Goal: Task Accomplishment & Management: Manage account settings

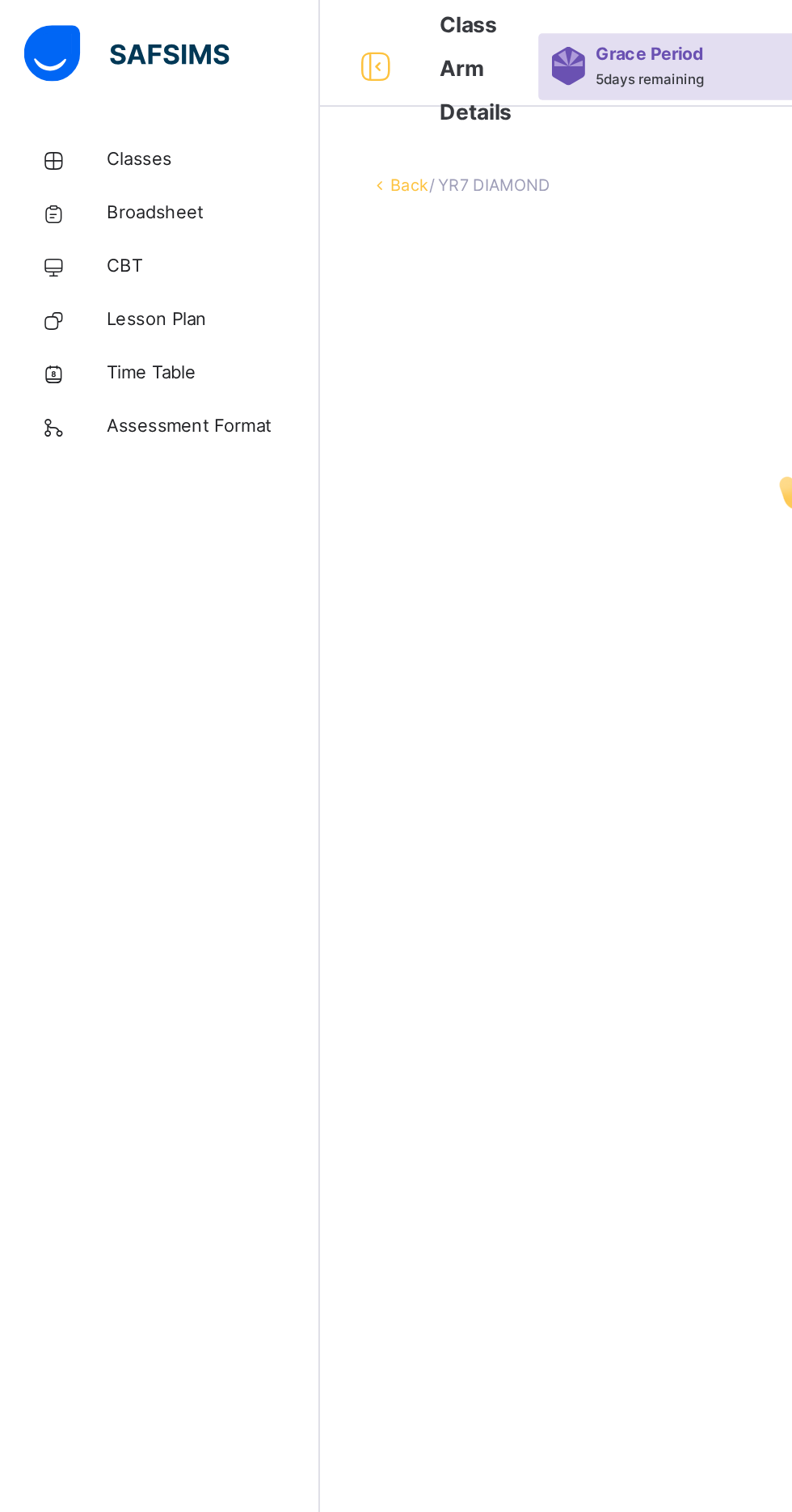
click at [106, 196] on span "Lesson Plan" at bounding box center [129, 194] width 129 height 16
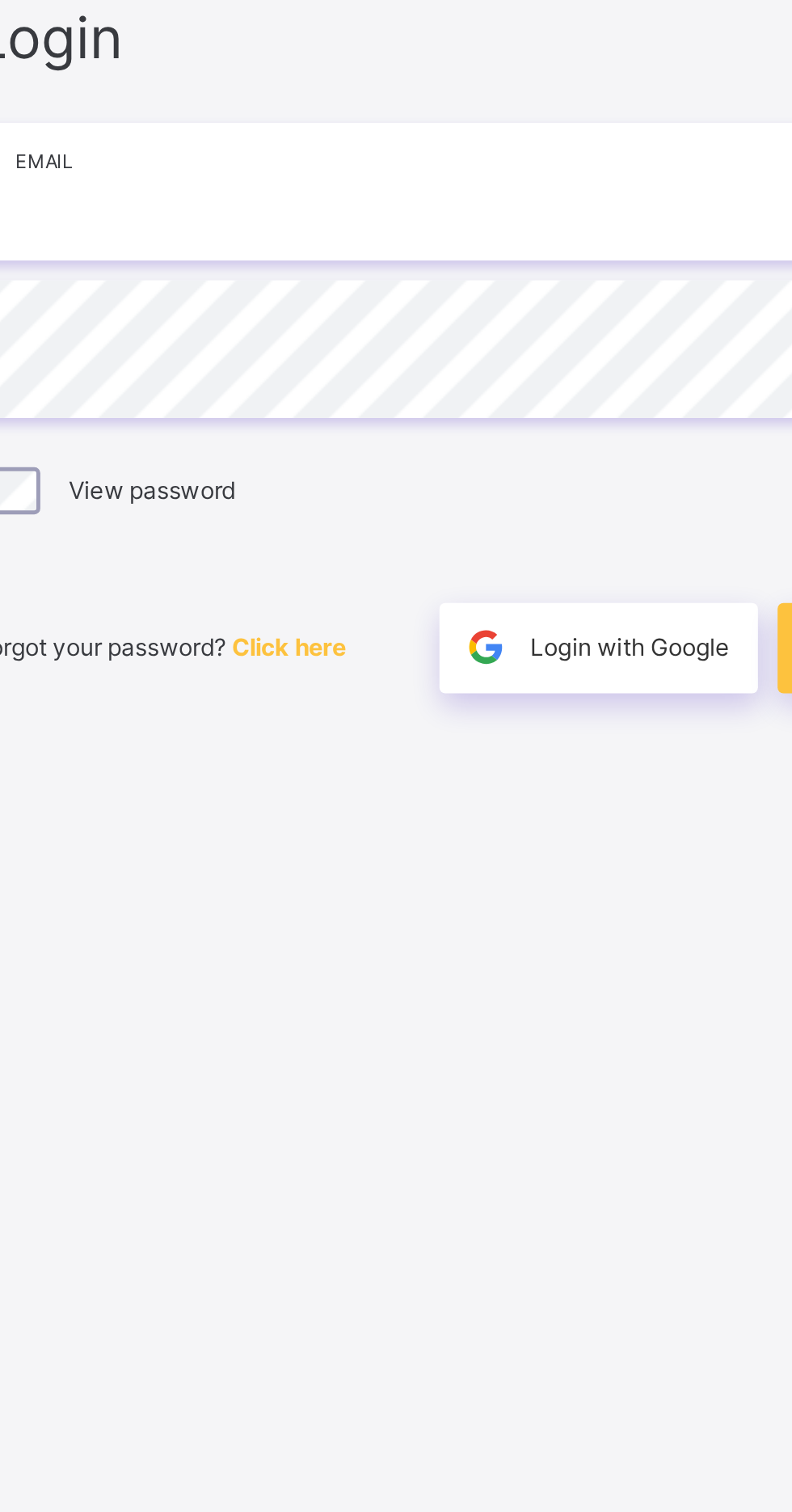
click at [454, 736] on input "email" at bounding box center [528, 707] width 420 height 57
click at [393, 736] on input "email" at bounding box center [528, 707] width 420 height 57
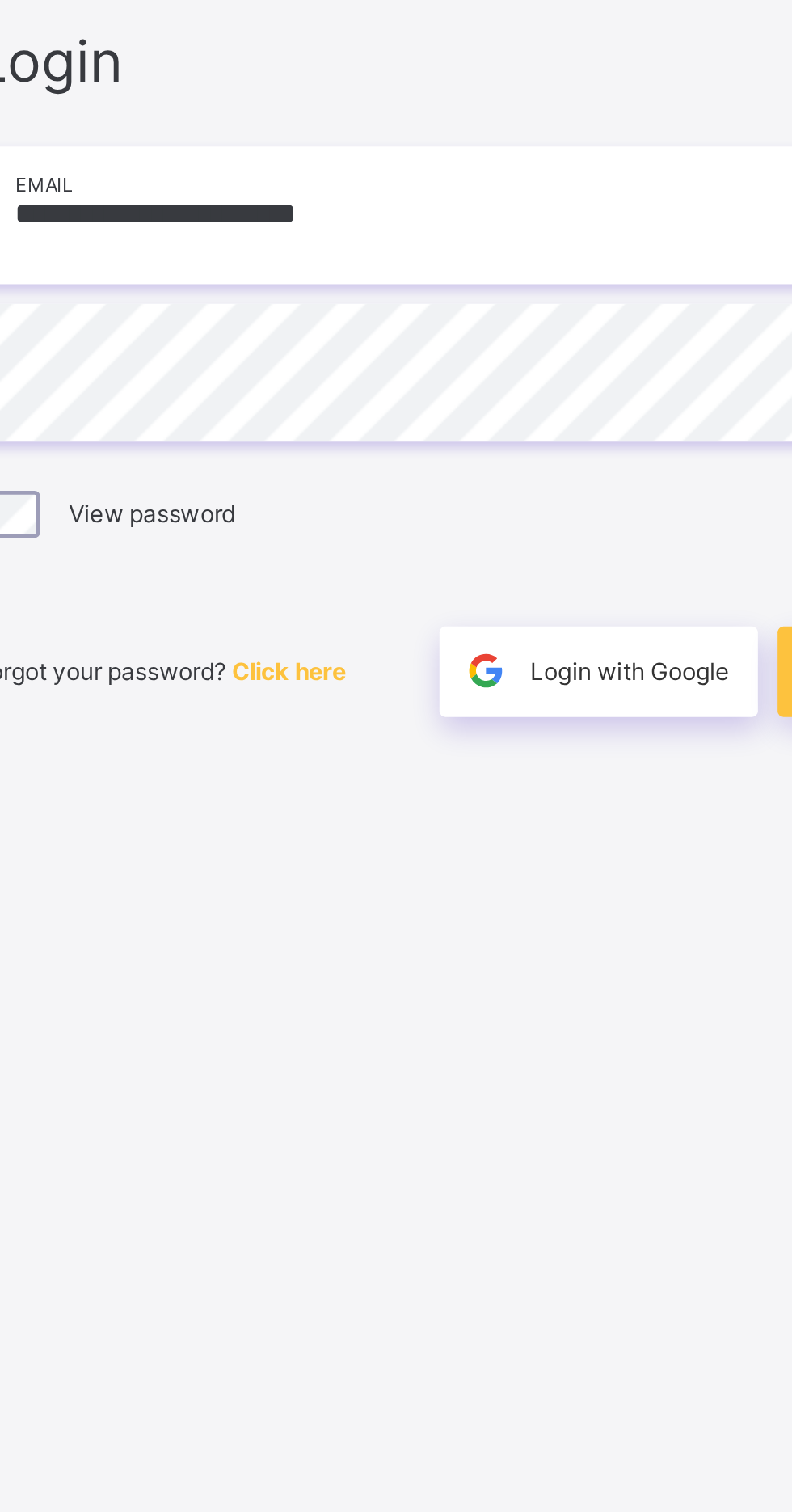
scroll to position [10, 0]
type input "**********"
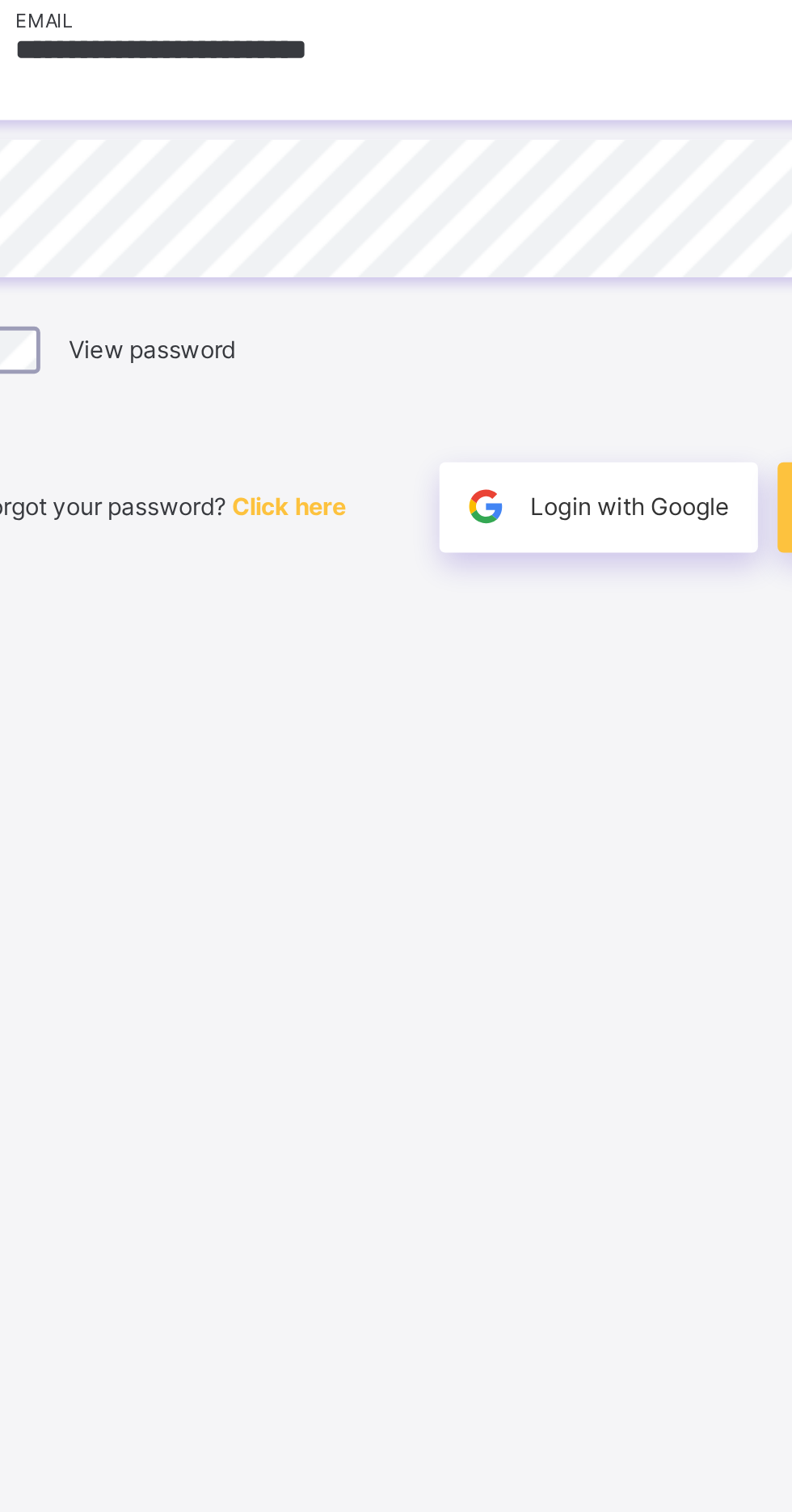
click at [574, 913] on div "Login with Google" at bounding box center [574, 895] width 131 height 37
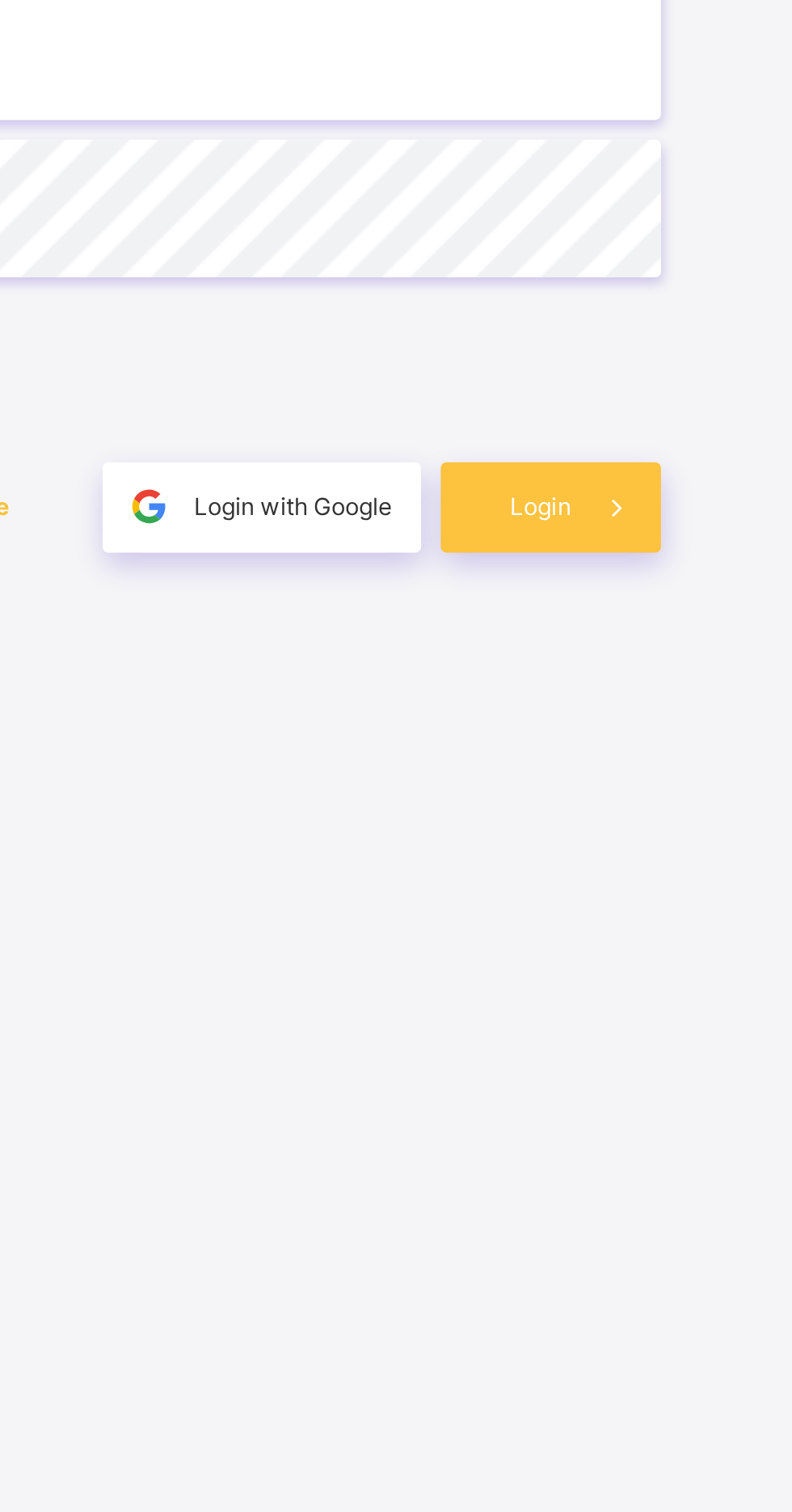
click at [710, 913] on span at bounding box center [720, 895] width 37 height 37
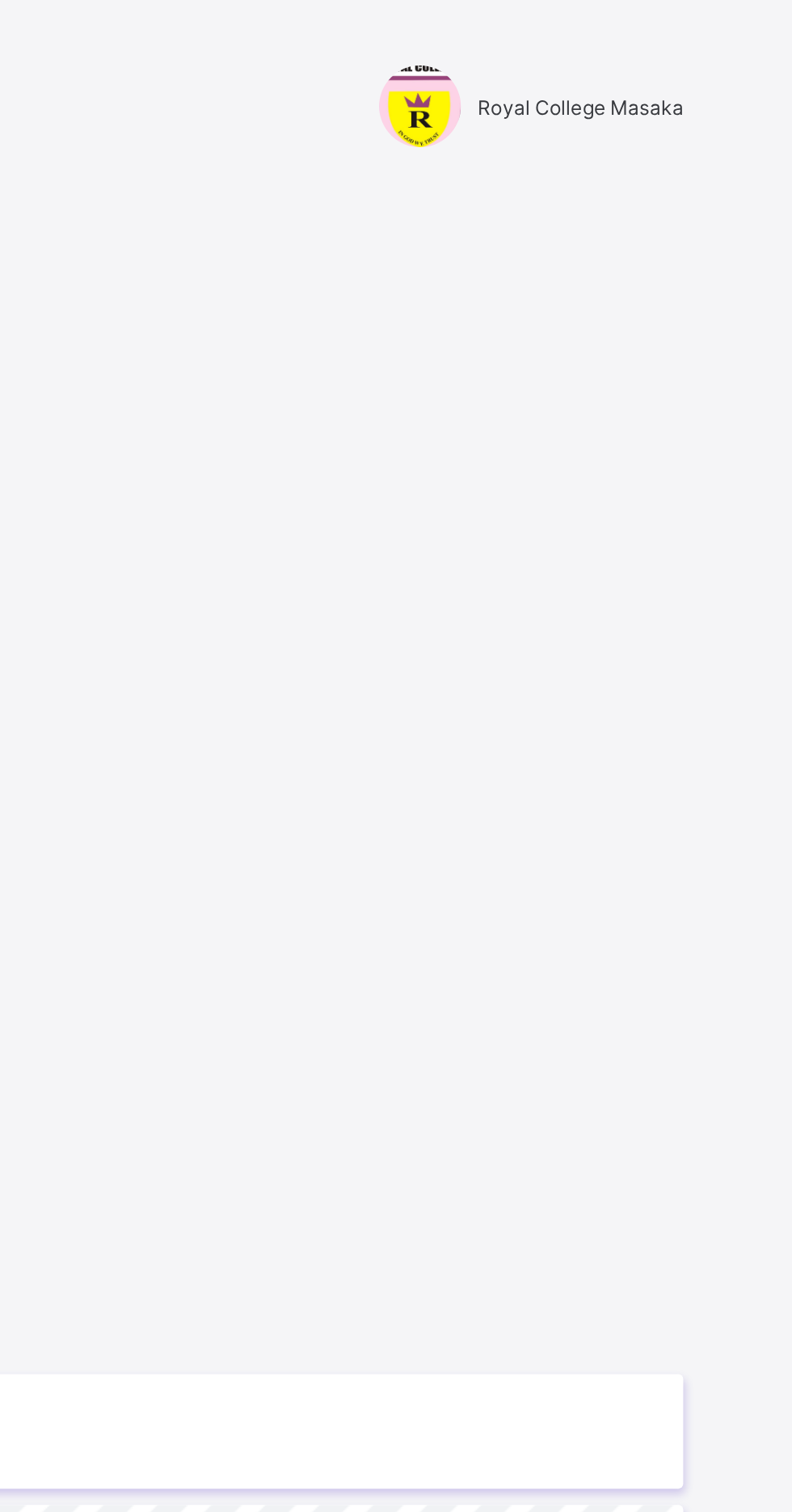
click at [701, 57] on span "Royal College Masaka" at bounding box center [687, 53] width 102 height 12
click at [674, 179] on div "Login Email Password View password Forgot your password? Click here Login with …" at bounding box center [527, 772] width 453 height 1360
click at [565, 227] on div "Login Email Password View password Forgot your password? Click here Login with …" at bounding box center [527, 772] width 453 height 1360
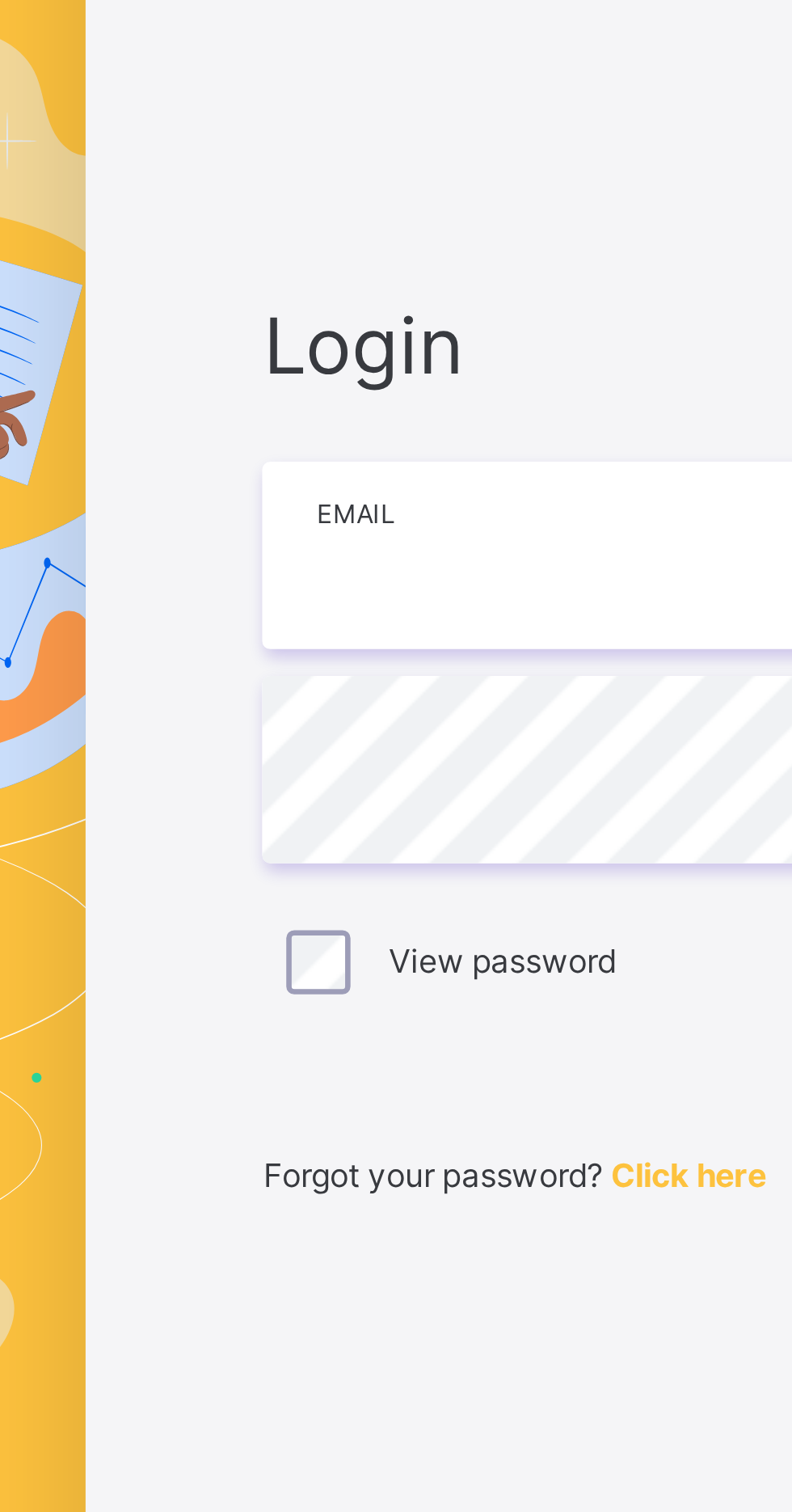
click at [406, 736] on input "email" at bounding box center [528, 707] width 420 height 57
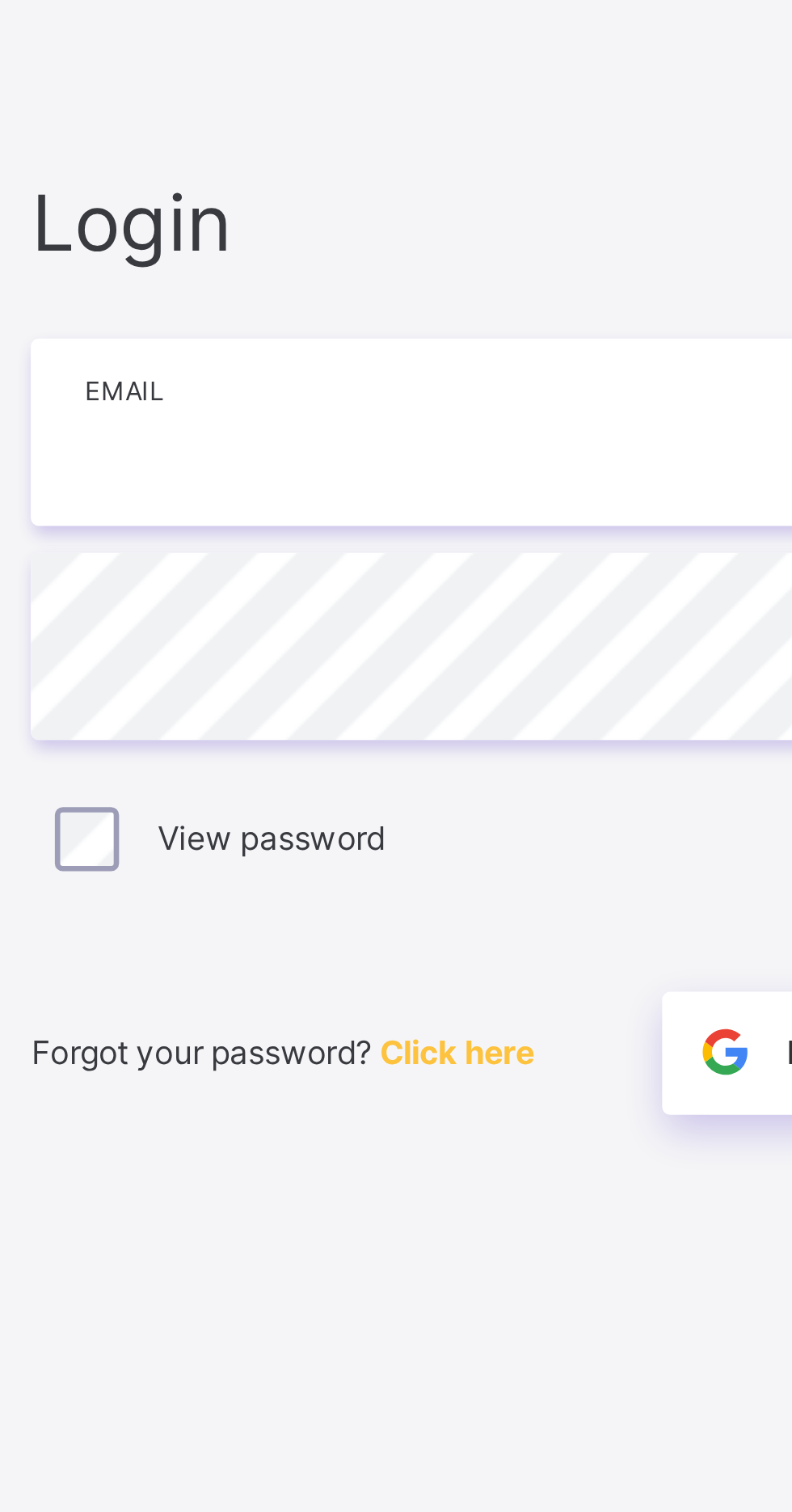
click at [400, 736] on input "email" at bounding box center [528, 707] width 420 height 57
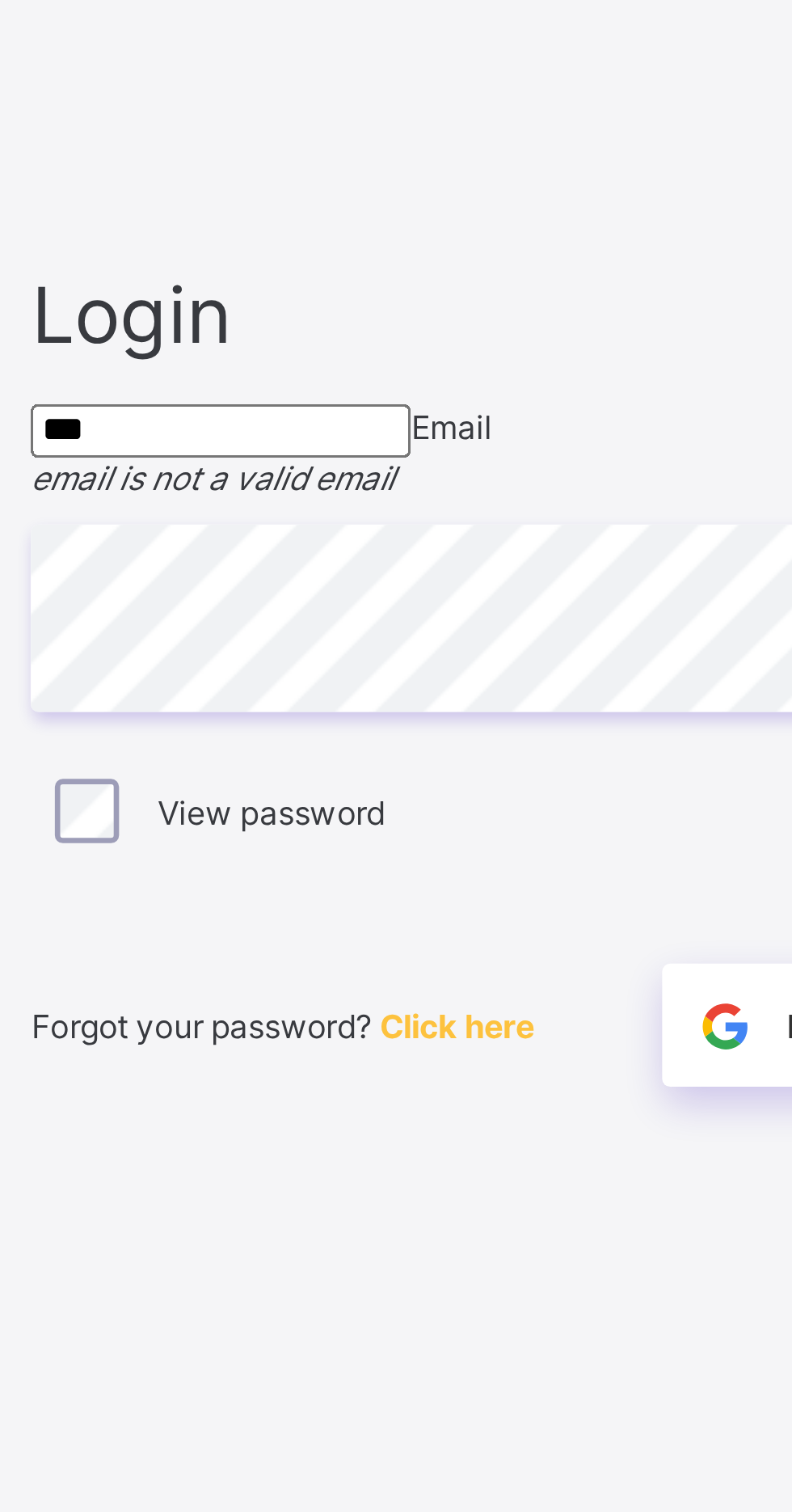
type input "**********"
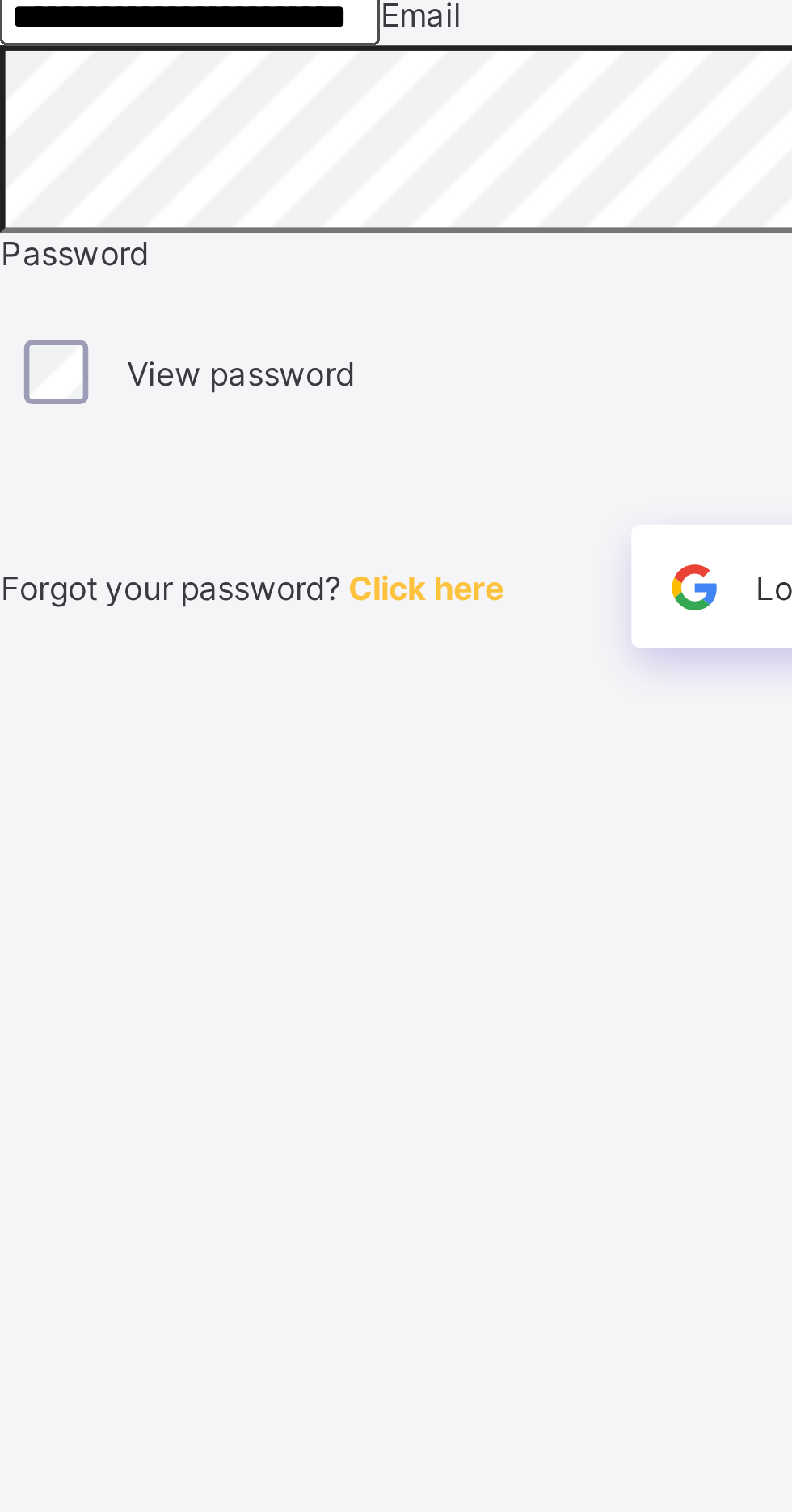
scroll to position [10, 0]
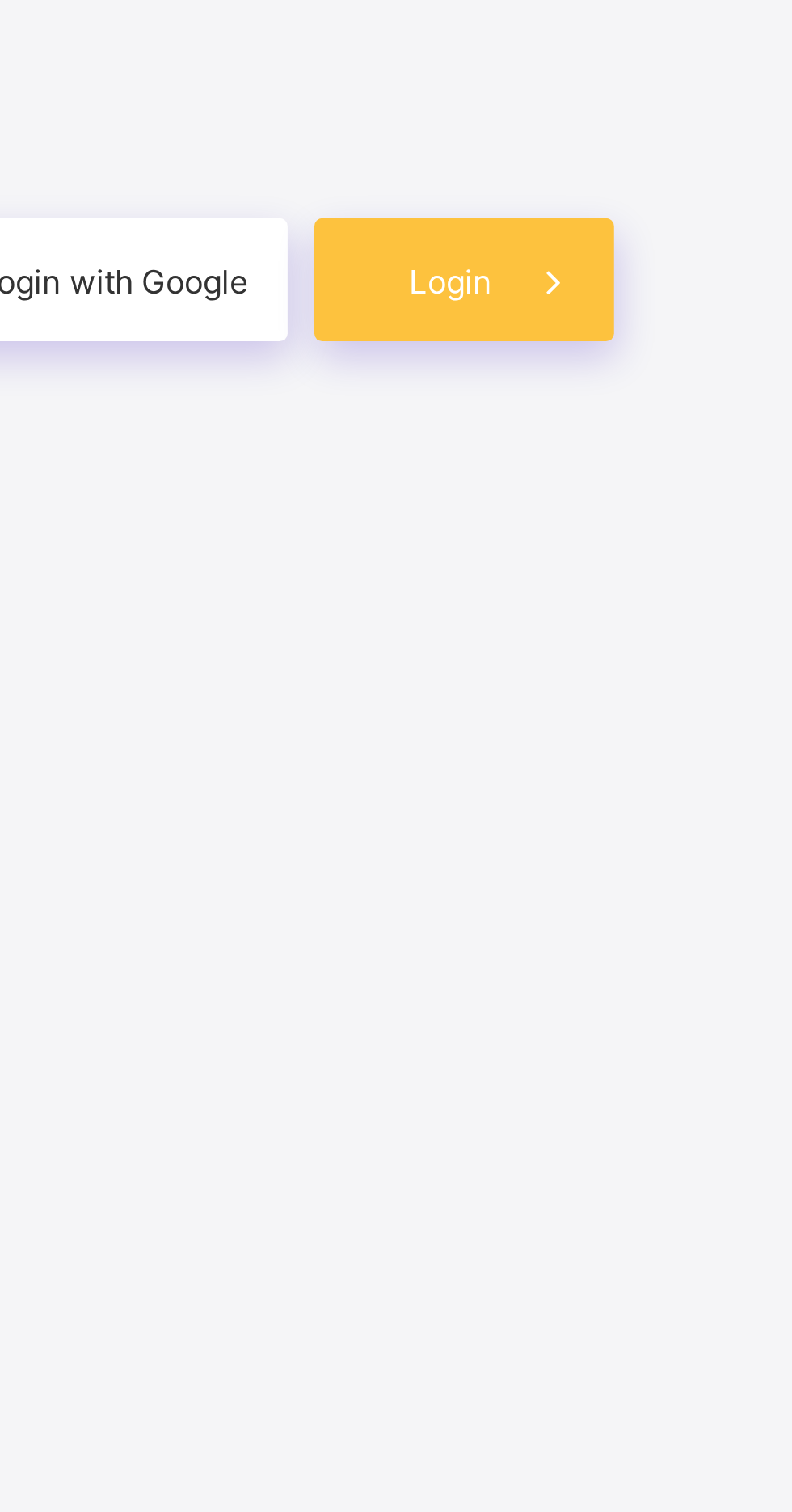
click at [701, 891] on span at bounding box center [720, 872] width 37 height 37
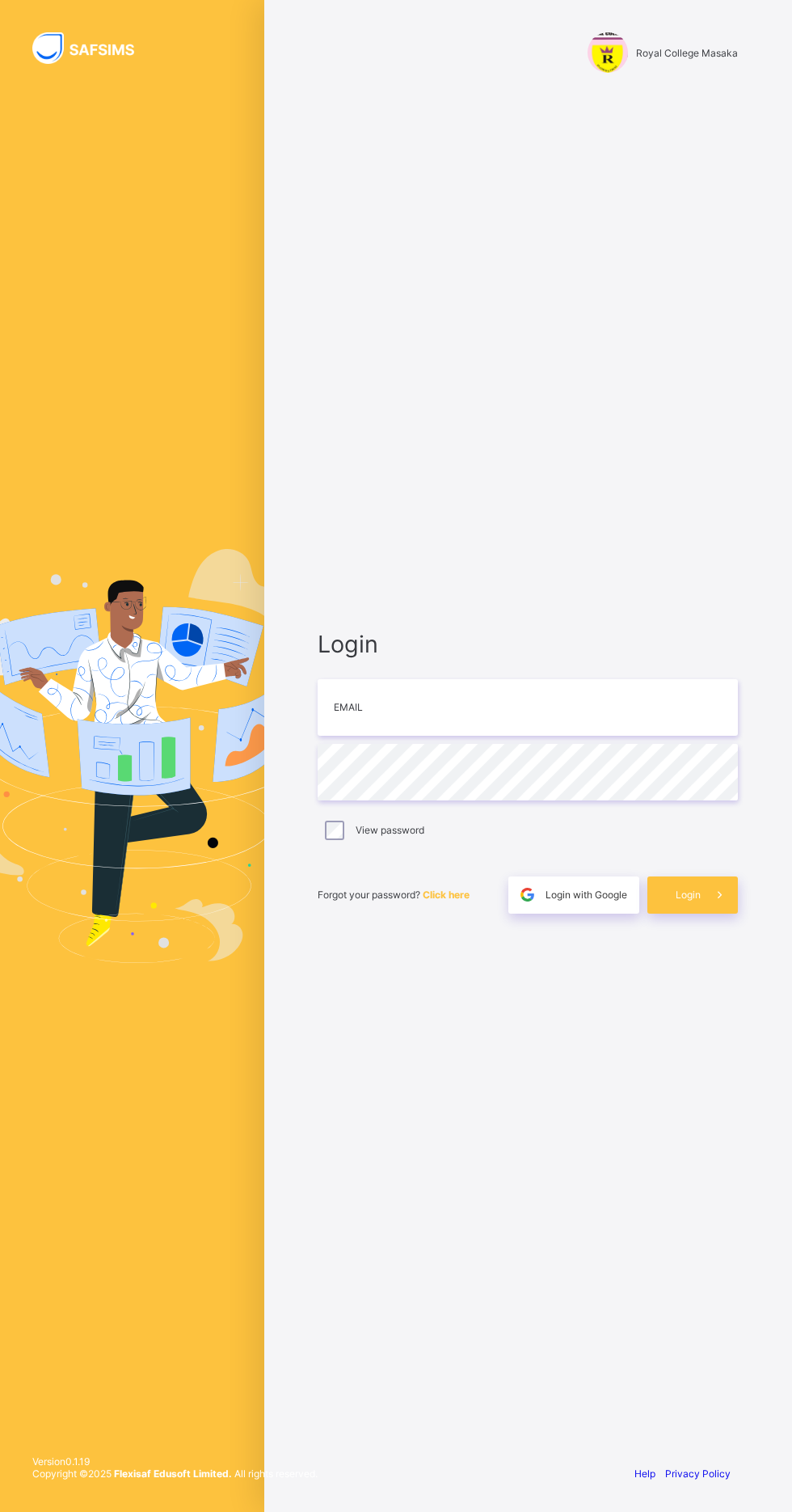
click at [117, 108] on div at bounding box center [132, 756] width 265 height 1512
